Goal: Transaction & Acquisition: Download file/media

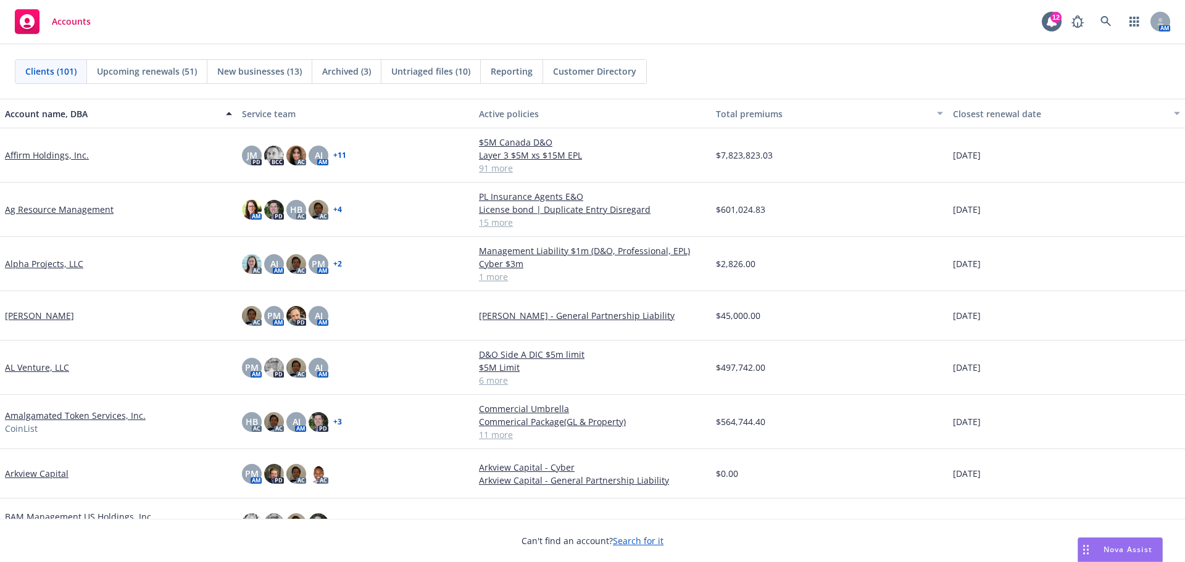
click at [168, 315] on div "[PERSON_NAME]" at bounding box center [118, 315] width 227 height 13
click at [515, 73] on span "Reporting" at bounding box center [512, 71] width 42 height 13
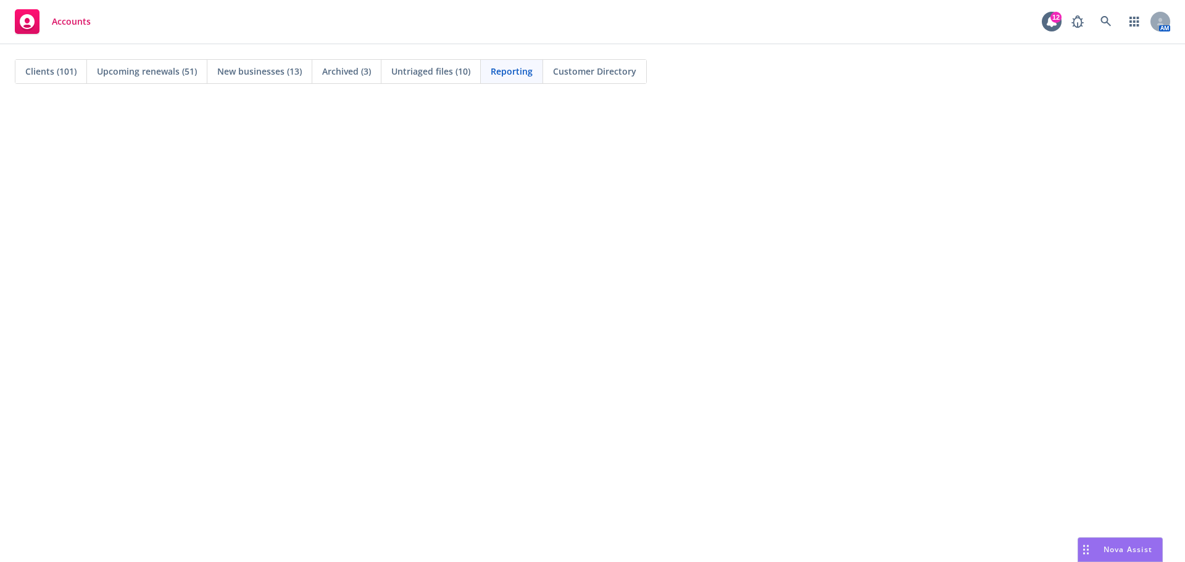
click at [54, 70] on span "Clients (101)" at bounding box center [50, 71] width 51 height 13
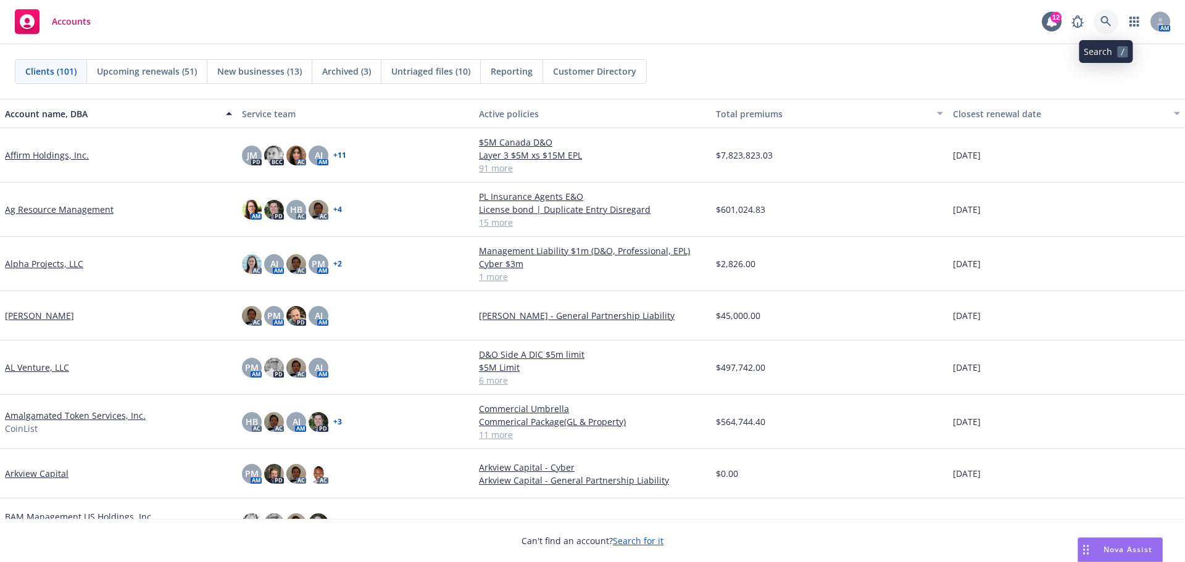
click at [1108, 18] on icon at bounding box center [1105, 21] width 11 height 11
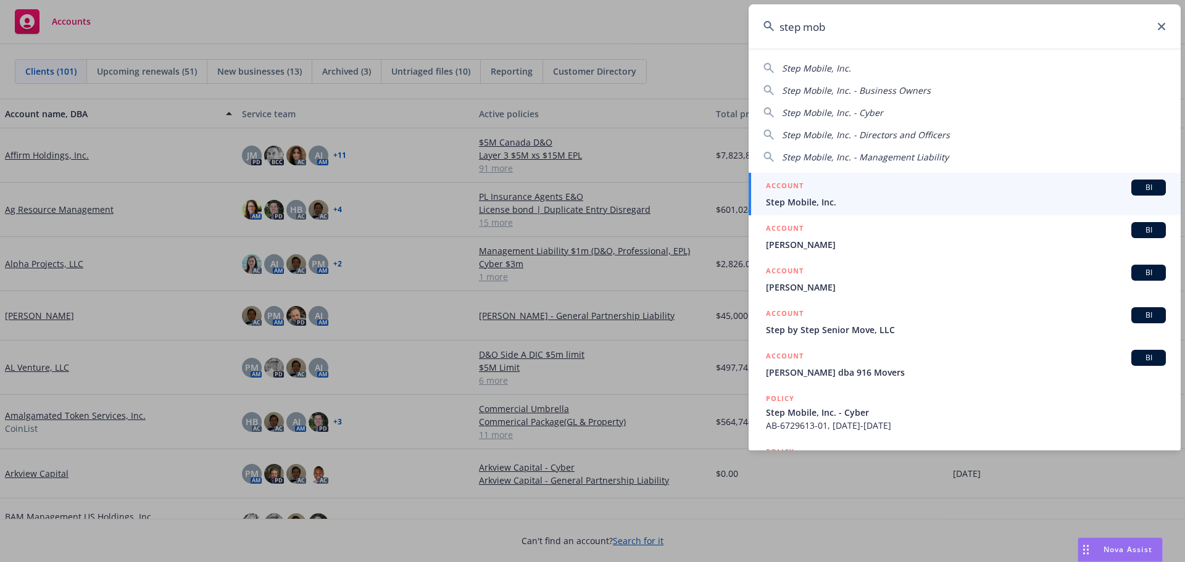
type input "step mob"
click at [813, 204] on span "Step Mobile, Inc." at bounding box center [966, 202] width 400 height 13
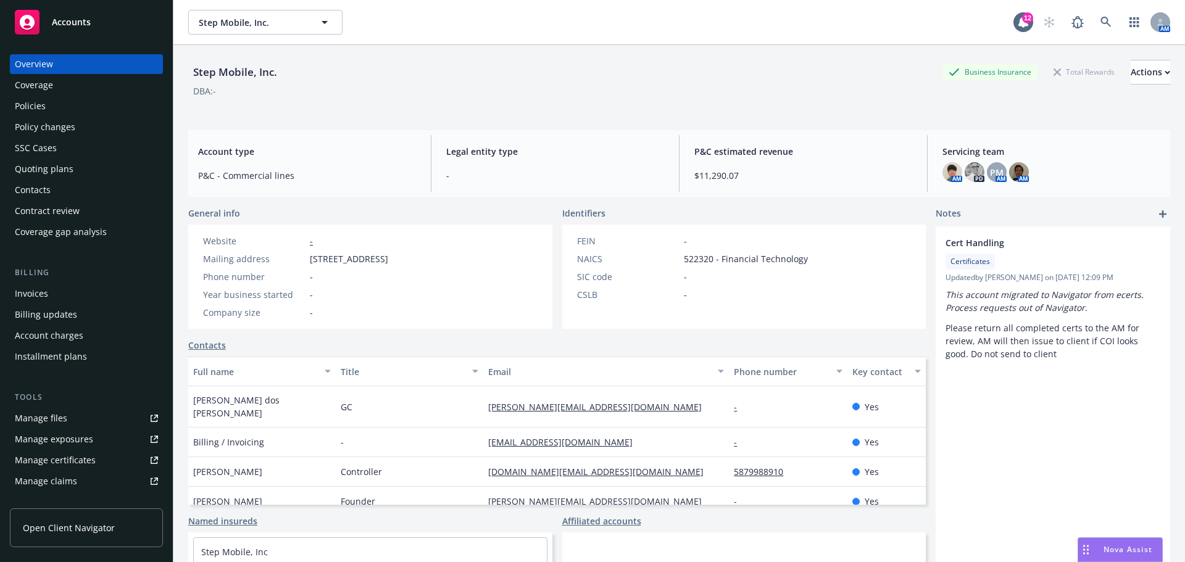
click at [36, 102] on div "Policies" at bounding box center [30, 106] width 31 height 20
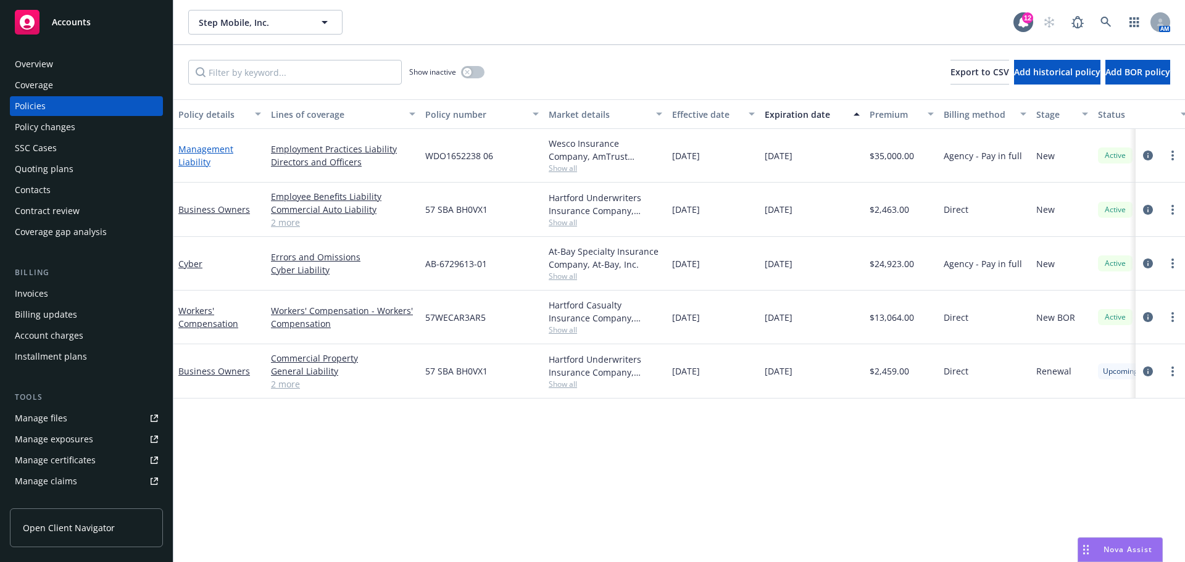
click at [197, 160] on link "Management Liability" at bounding box center [205, 155] width 55 height 25
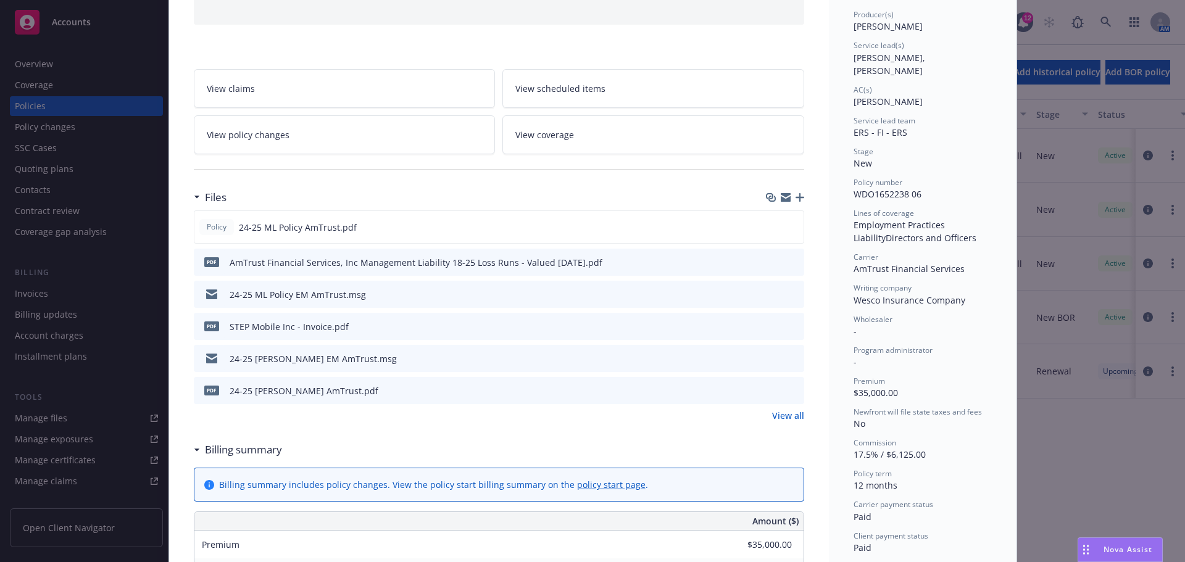
scroll to position [185, 0]
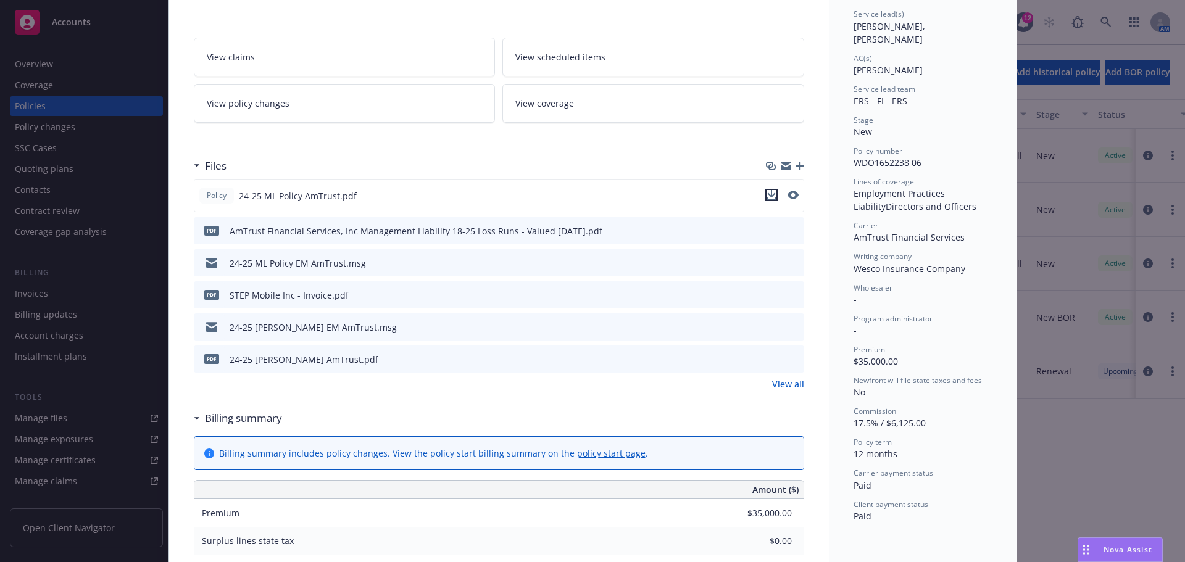
click at [768, 197] on icon "download file" at bounding box center [771, 195] width 10 height 10
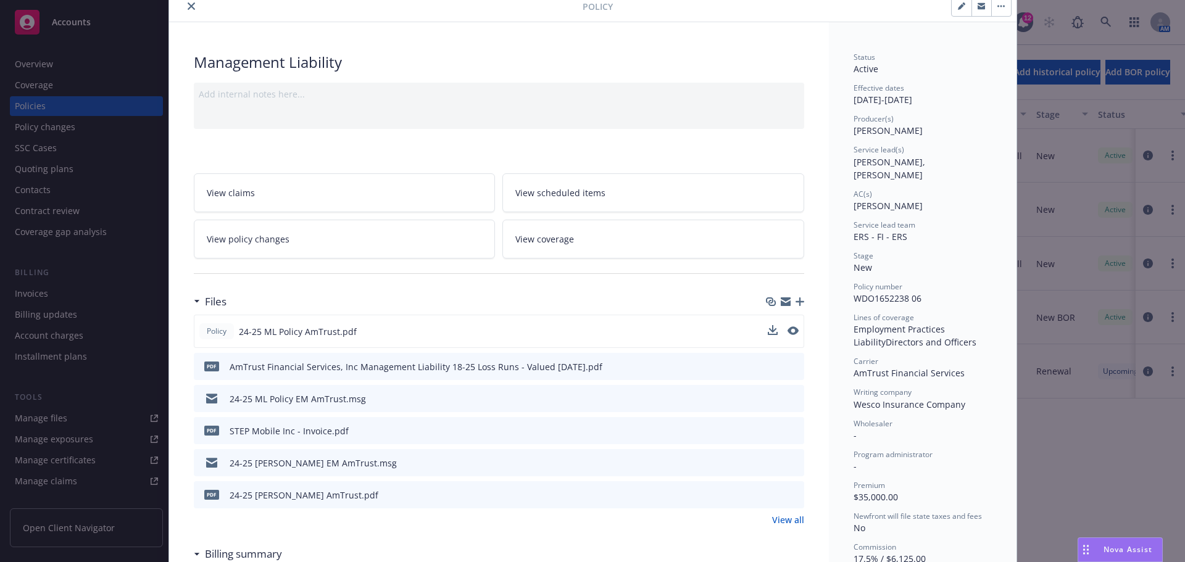
scroll to position [0, 0]
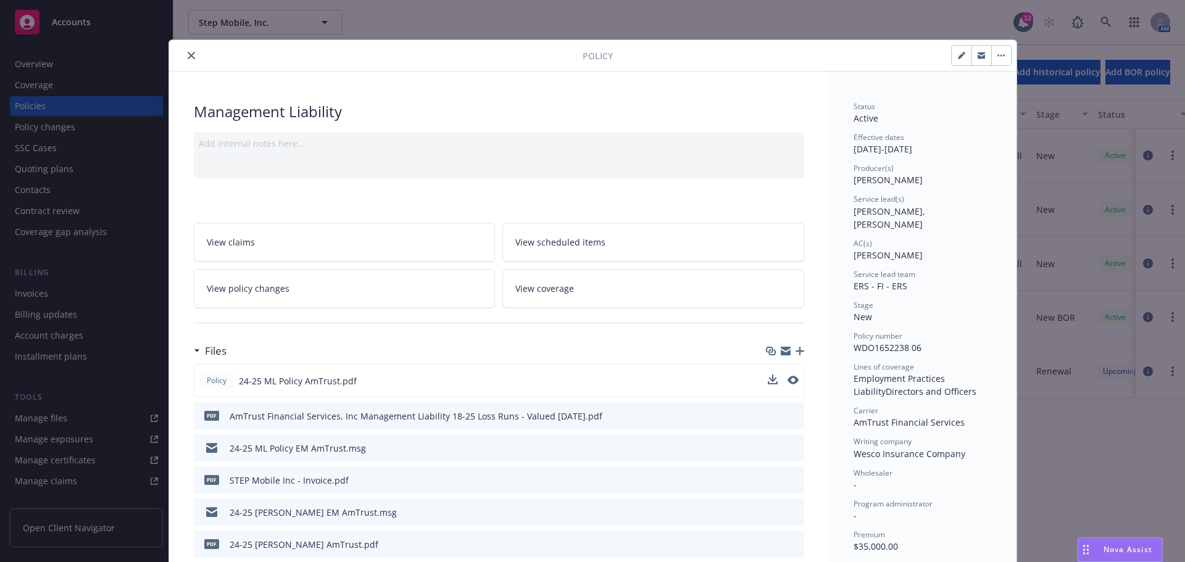
click at [184, 50] on button "close" at bounding box center [191, 55] width 15 height 15
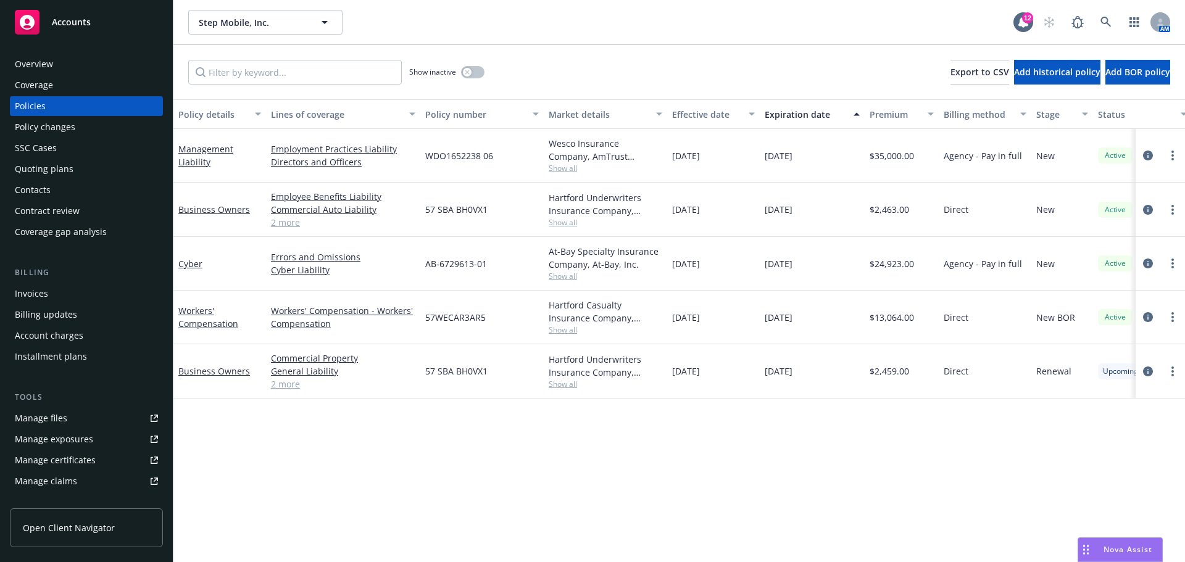
click at [47, 65] on div "Overview" at bounding box center [34, 64] width 38 height 20
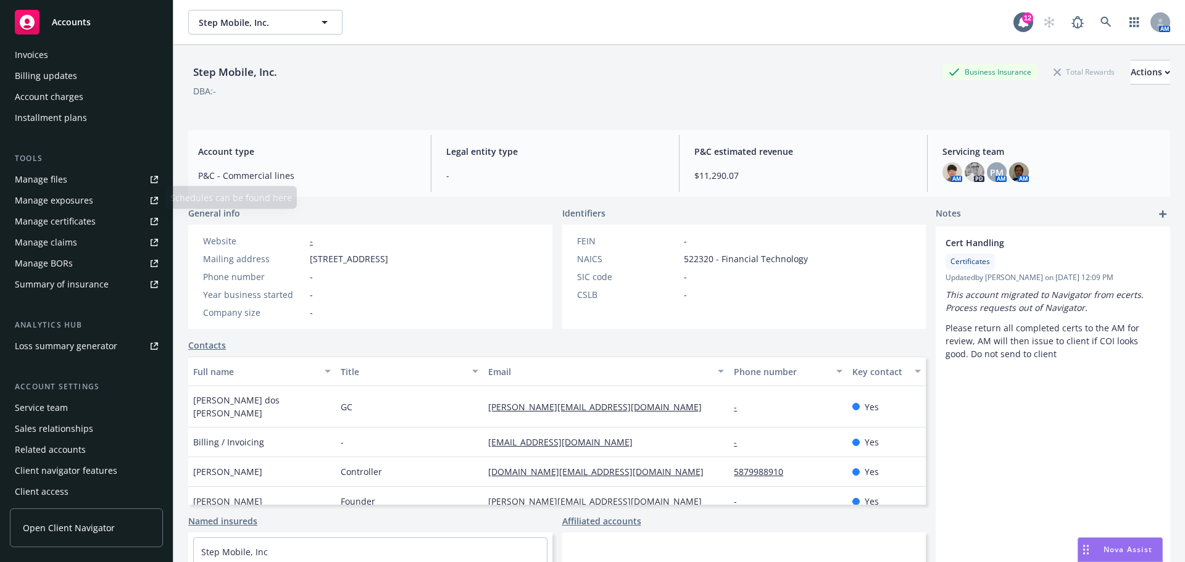
scroll to position [242, 0]
